Goal: Task Accomplishment & Management: Manage account settings

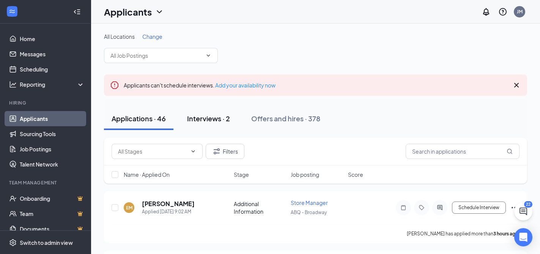
click at [203, 119] on div "Interviews · 2" at bounding box center [208, 118] width 43 height 9
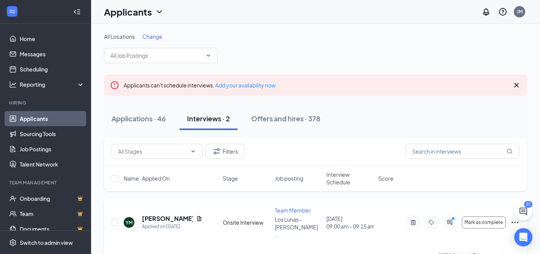
scroll to position [79, 0]
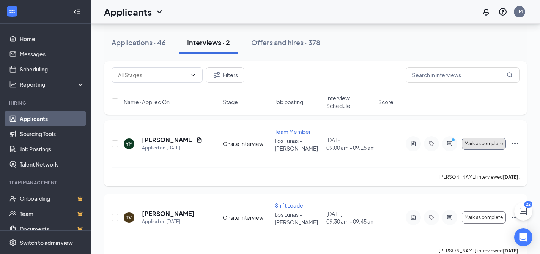
click at [494, 141] on span "Mark as complete" at bounding box center [484, 143] width 38 height 5
click at [481, 141] on span "Mark as complete" at bounding box center [484, 143] width 38 height 5
click at [485, 142] on span "Mark as complete" at bounding box center [484, 143] width 38 height 5
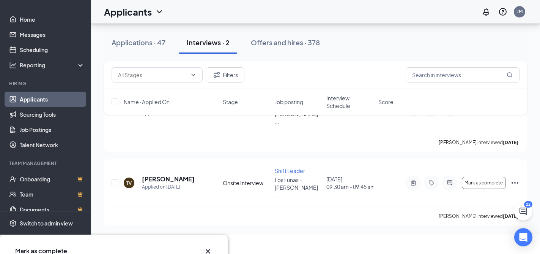
scroll to position [175, 0]
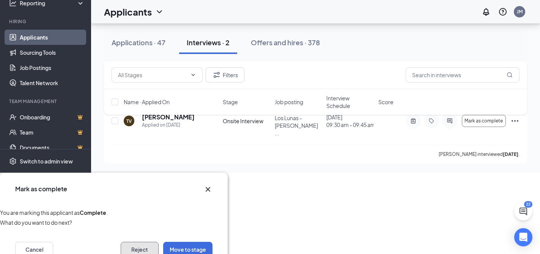
click at [140, 242] on button "Reject" at bounding box center [140, 249] width 38 height 15
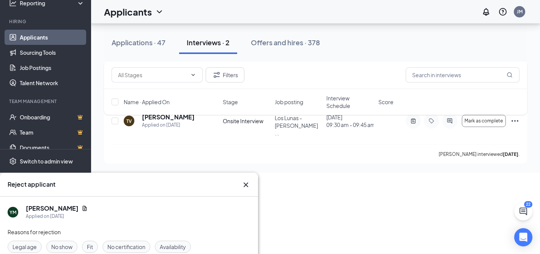
scroll to position [0, 0]
click at [178, 242] on span "Availability" at bounding box center [173, 246] width 26 height 8
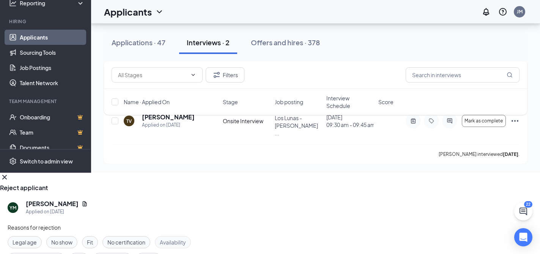
click at [184, 236] on div "Availability" at bounding box center [173, 242] width 36 height 12
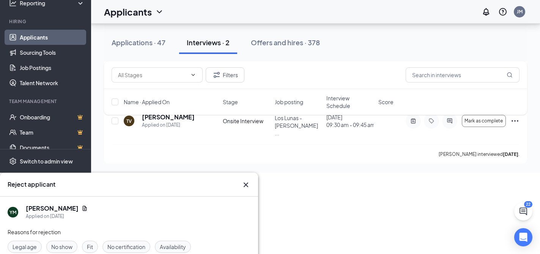
click at [184, 240] on div "Availability" at bounding box center [173, 246] width 36 height 12
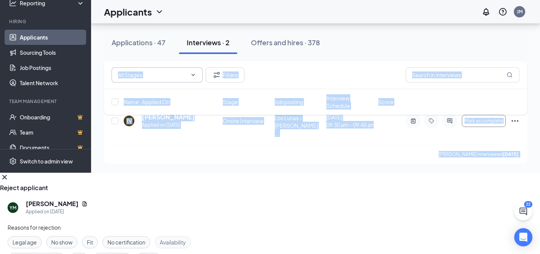
drag, startPoint x: 146, startPoint y: 165, endPoint x: 150, endPoint y: 73, distance: 92.3
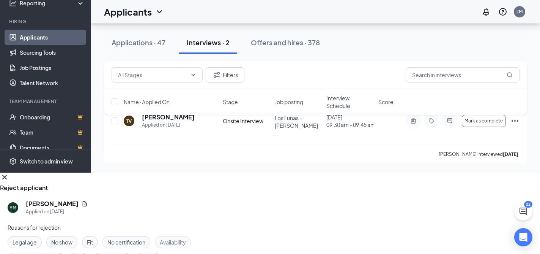
click at [245, 183] on div "Reject applicant" at bounding box center [129, 187] width 258 height 8
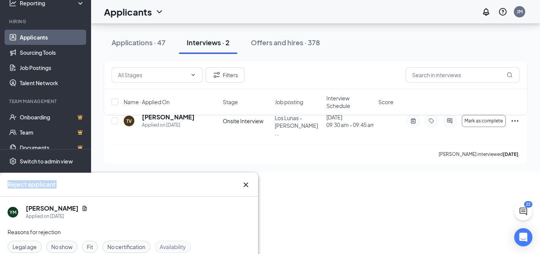
click at [237, 180] on div "Reject applicant" at bounding box center [122, 184] width 229 height 8
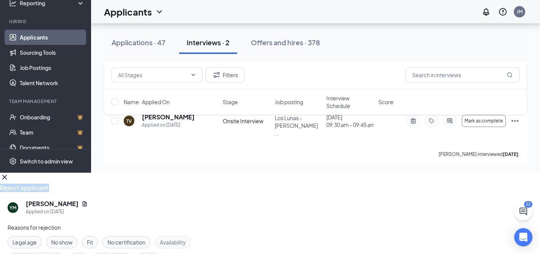
click at [4, 175] on icon "Cross" at bounding box center [4, 177] width 5 height 5
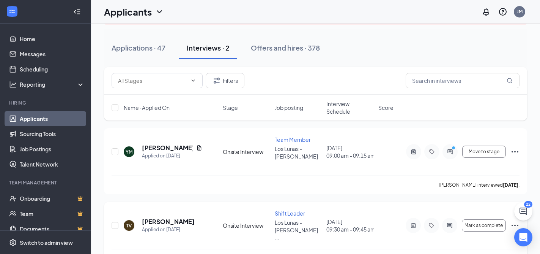
scroll to position [79, 0]
